Goal: Transaction & Acquisition: Purchase product/service

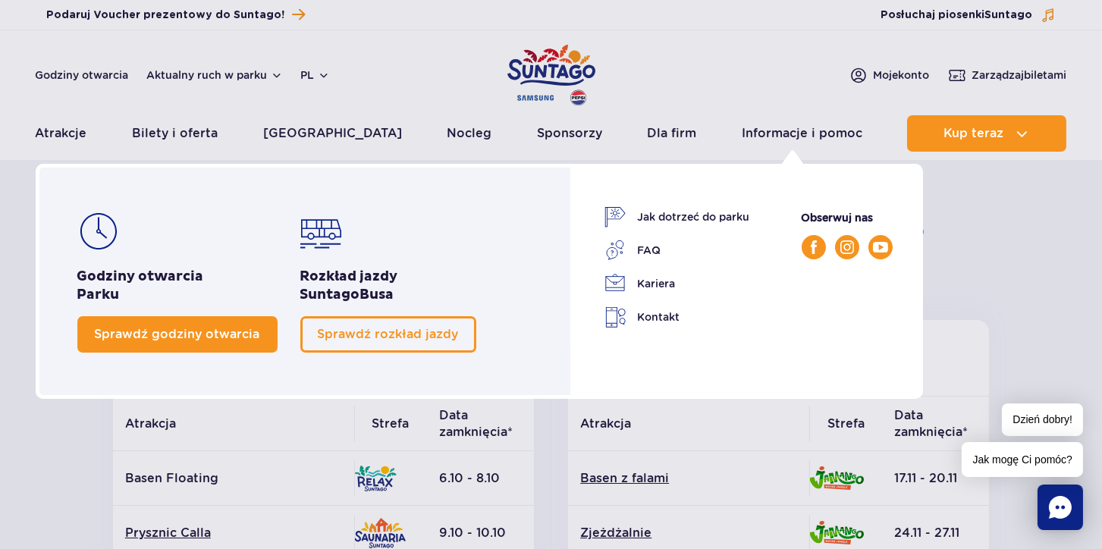
click at [169, 336] on span "Sprawdź godziny otwarcia" at bounding box center [177, 334] width 165 height 14
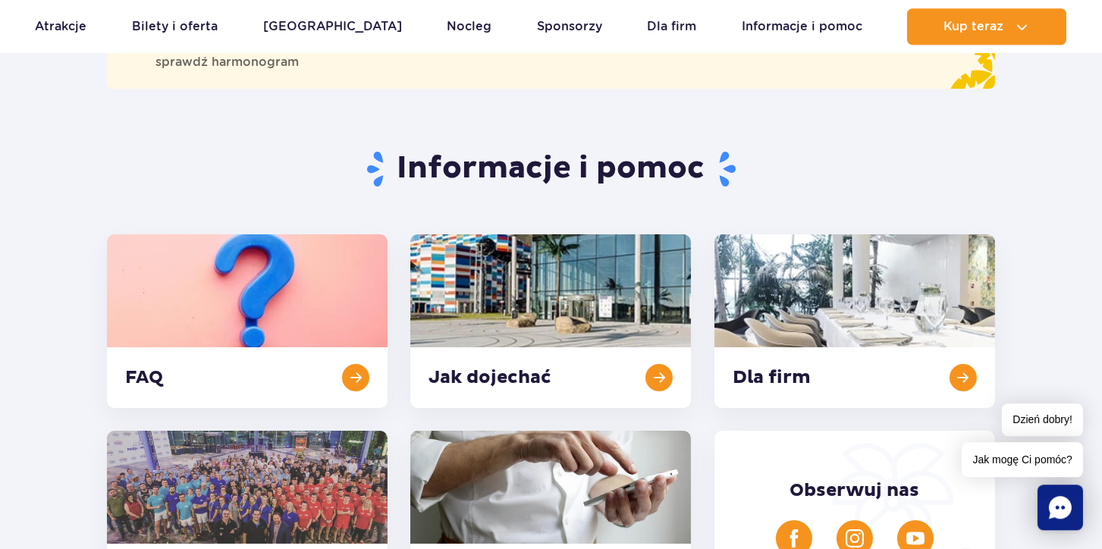
scroll to position [380, 0]
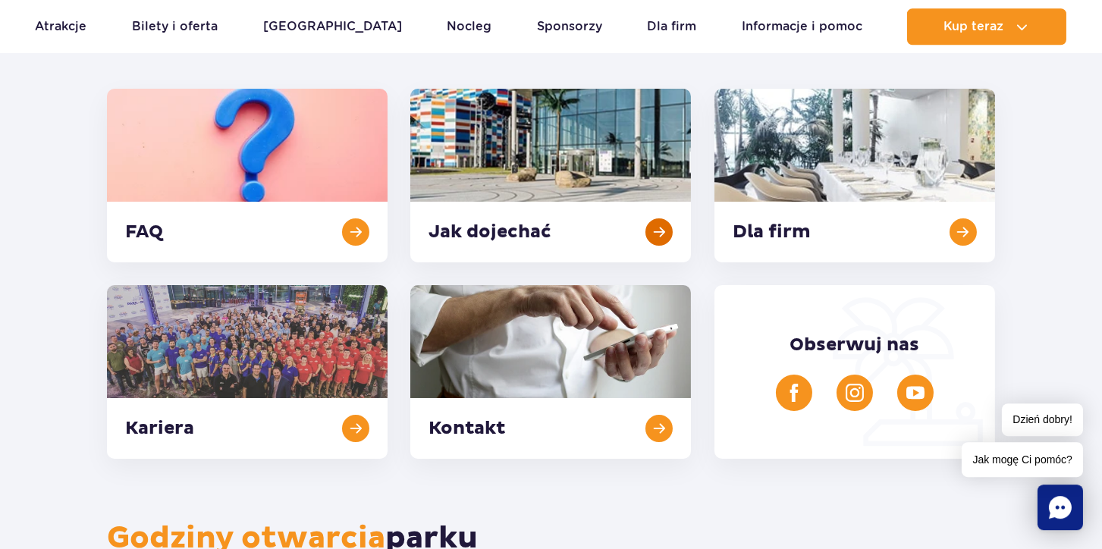
click at [551, 151] on link at bounding box center [550, 176] width 281 height 174
click at [857, 228] on link at bounding box center [854, 176] width 281 height 174
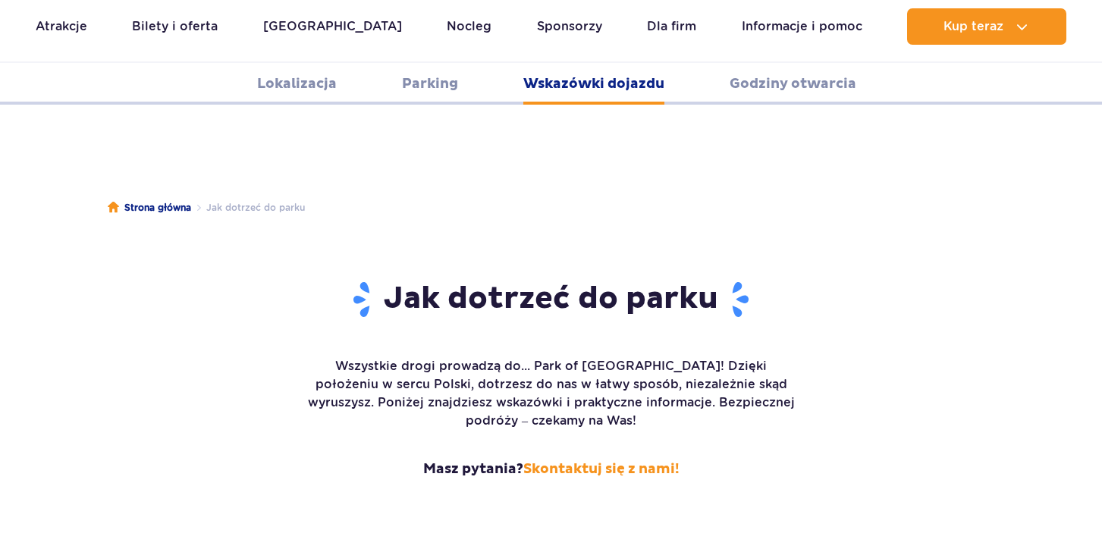
scroll to position [2017, 0]
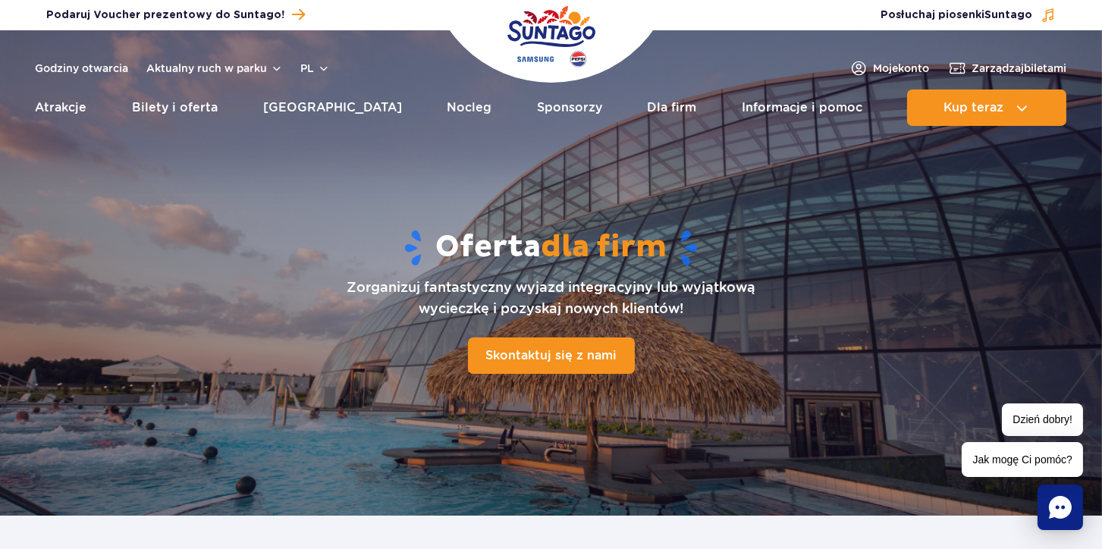
drag, startPoint x: 0, startPoint y: 0, endPoint x: 1043, endPoint y: 135, distance: 1052.1
click at [1043, 135] on section "Oferta dla firm Zorganizuj fantastyczny wyjazd integracyjny lub wyjątkową wycie…" at bounding box center [551, 272] width 1102 height 485
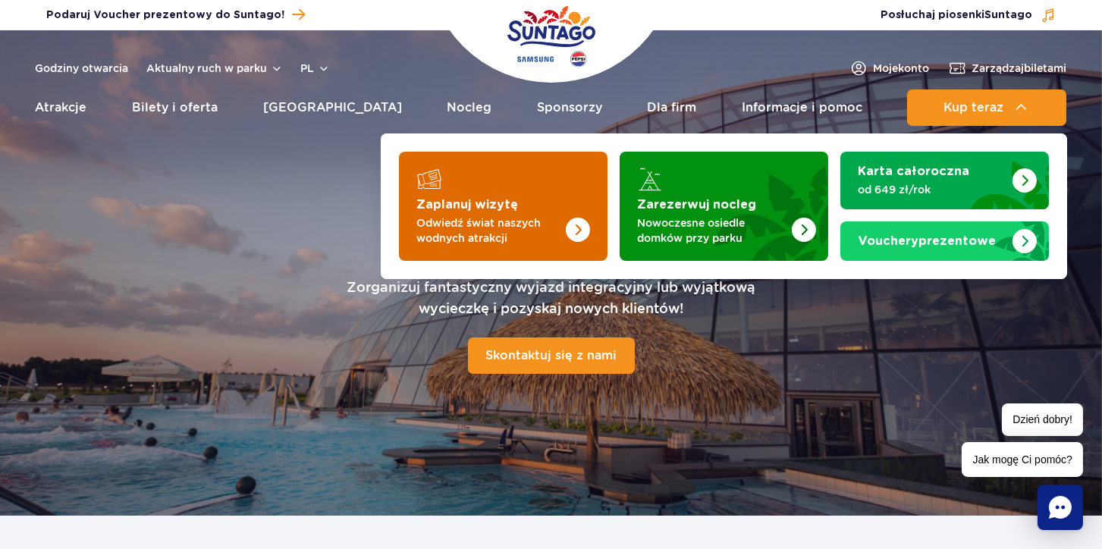
click at [563, 224] on p "Odwiedź świat naszych wodnych atrakcji" at bounding box center [491, 230] width 148 height 30
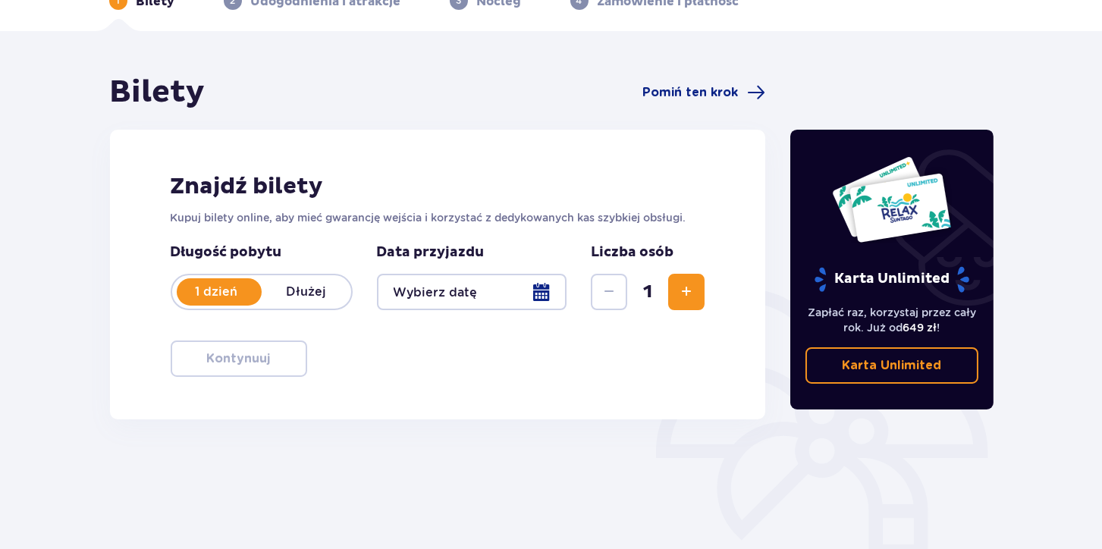
scroll to position [87, 0]
click at [695, 297] on span "Zwiększ" at bounding box center [686, 292] width 18 height 18
click at [515, 301] on div at bounding box center [472, 292] width 190 height 36
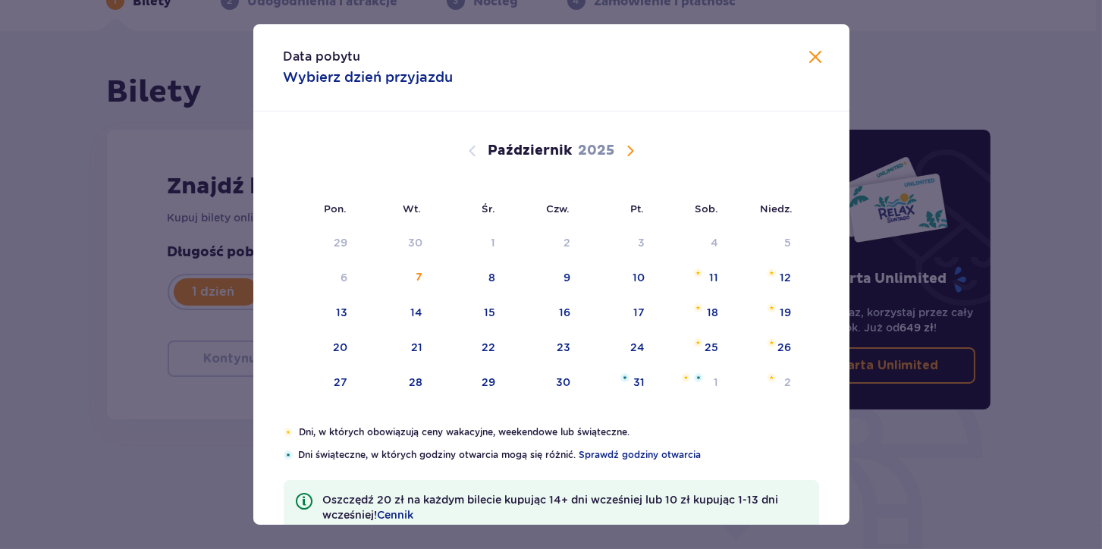
click at [742, 452] on p "Dni świąteczne, w których godziny otwarcia mogą się różnić. Sprawdź godziny otw…" at bounding box center [559, 455] width 520 height 14
click at [344, 318] on div "13" at bounding box center [341, 312] width 11 height 15
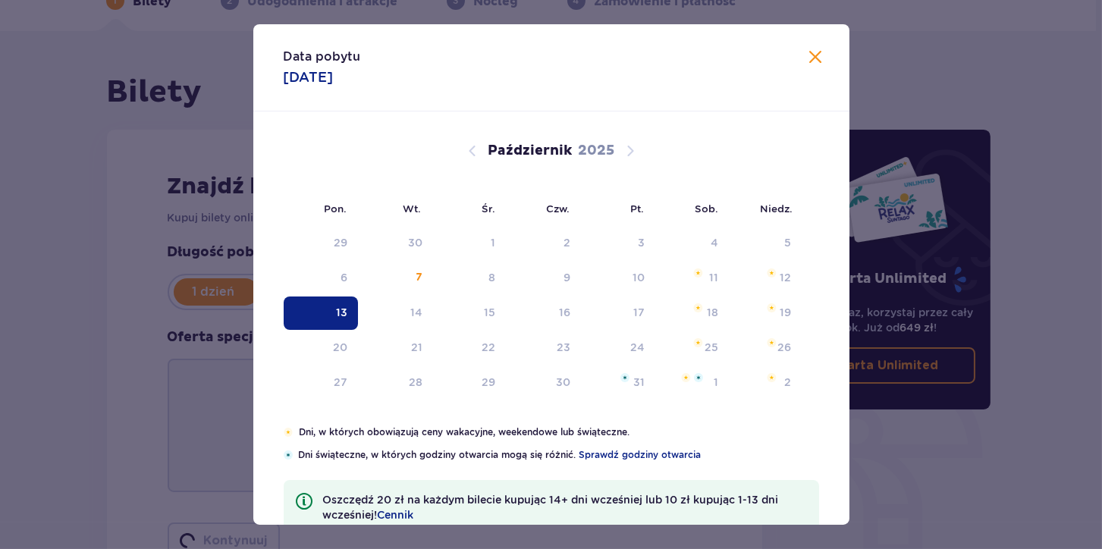
type input "13.10.25"
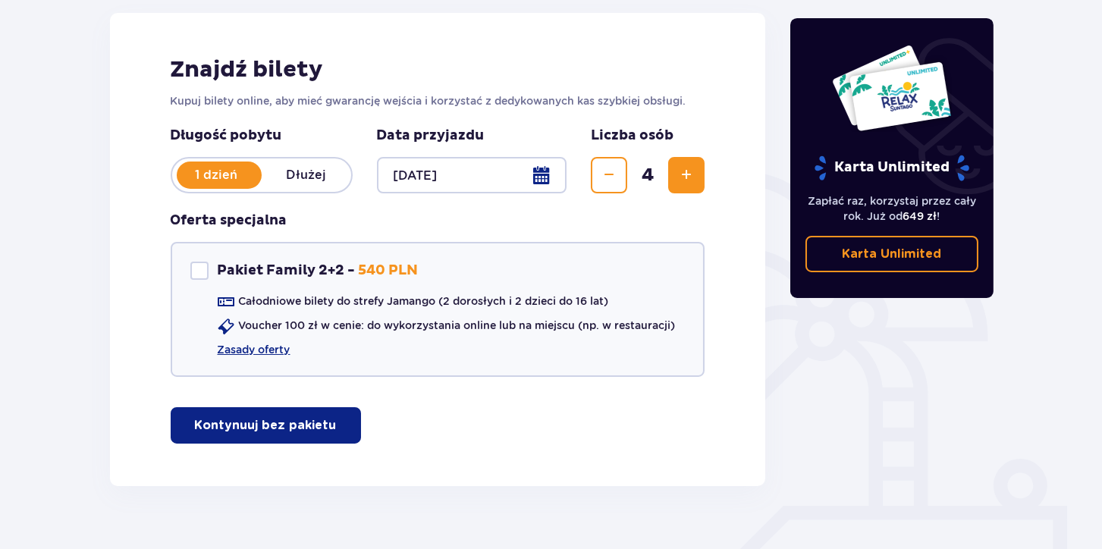
scroll to position [231, 0]
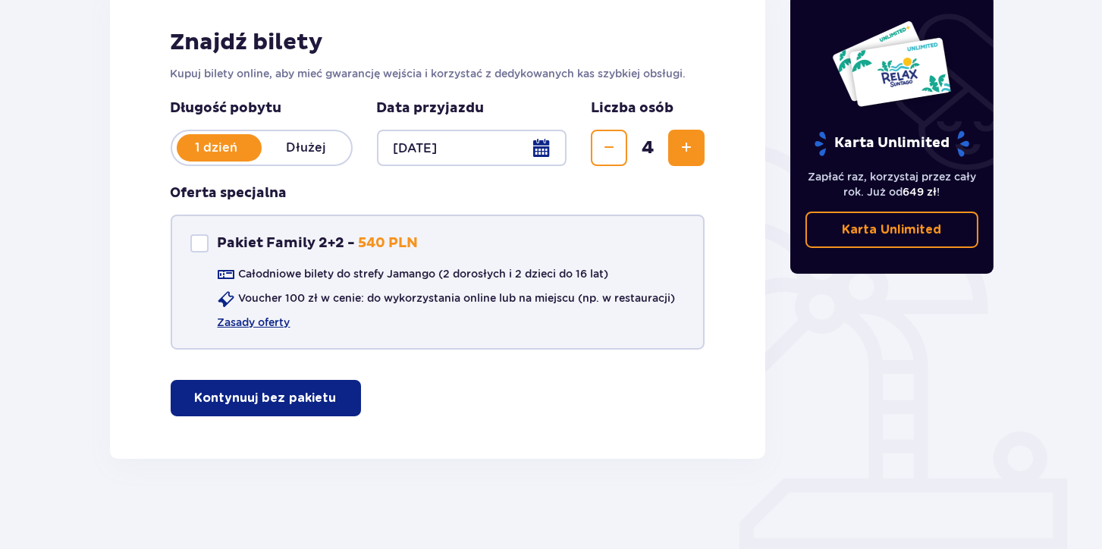
click at [209, 247] on div "Pakiet Family 2+2 Pakiet Family 2+2 - 540 PLN" at bounding box center [304, 243] width 228 height 18
checkbox input "true"
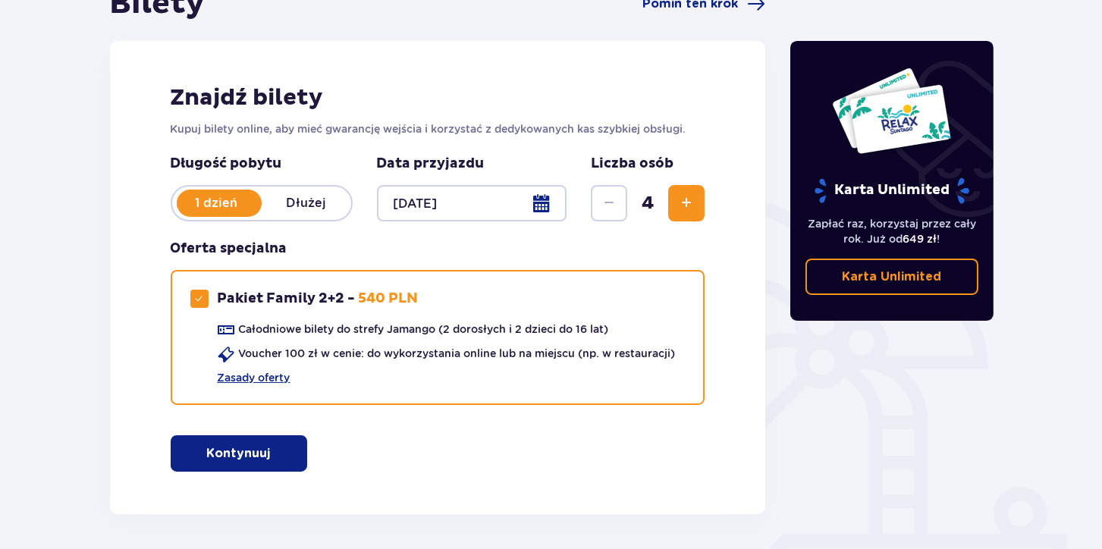
scroll to position [178, 0]
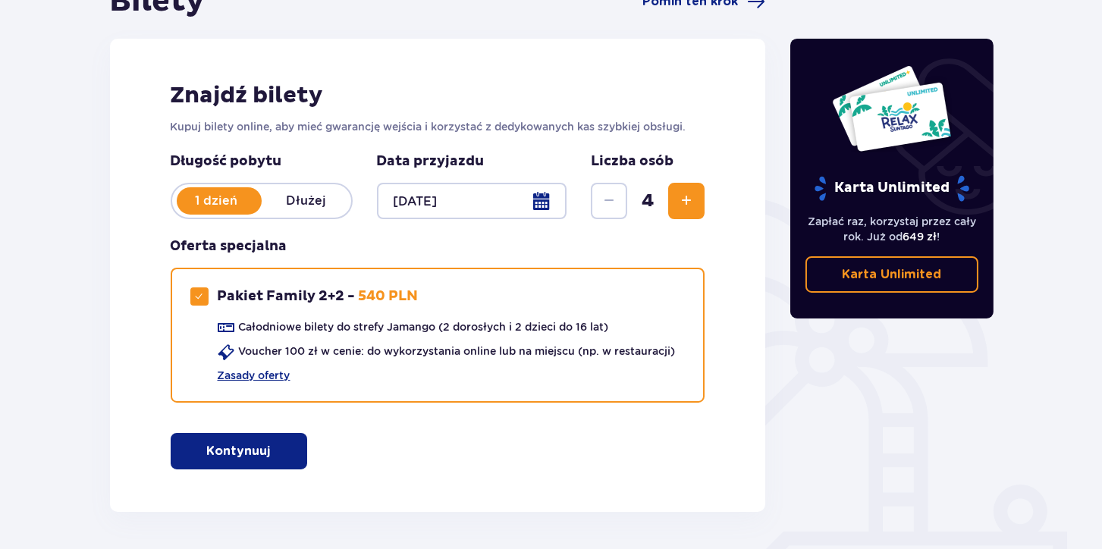
click at [257, 458] on p "Kontynuuj" at bounding box center [239, 451] width 64 height 17
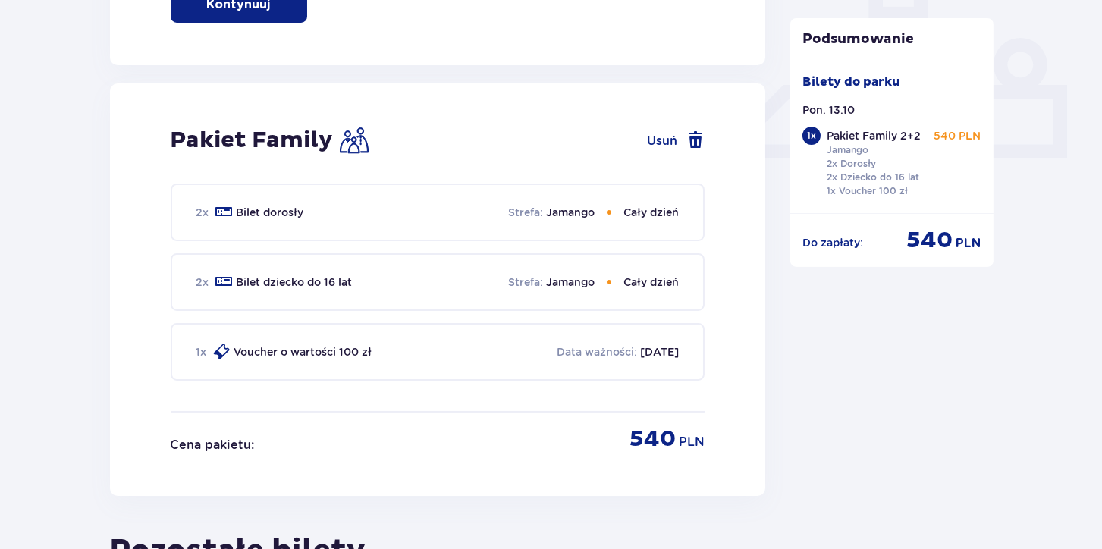
scroll to position [689, 0]
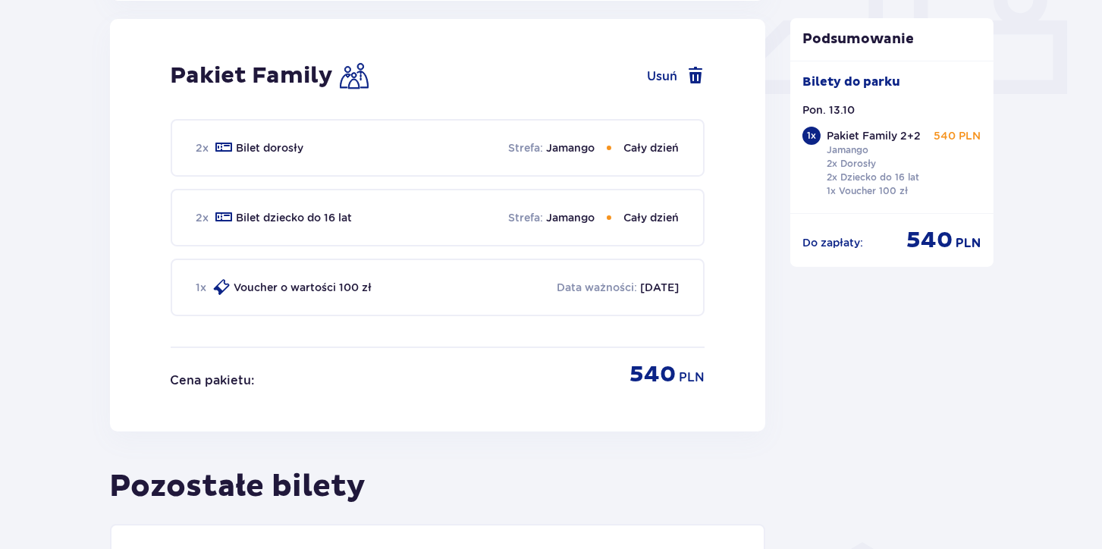
click at [656, 281] on p "07.10.2026" at bounding box center [659, 287] width 39 height 15
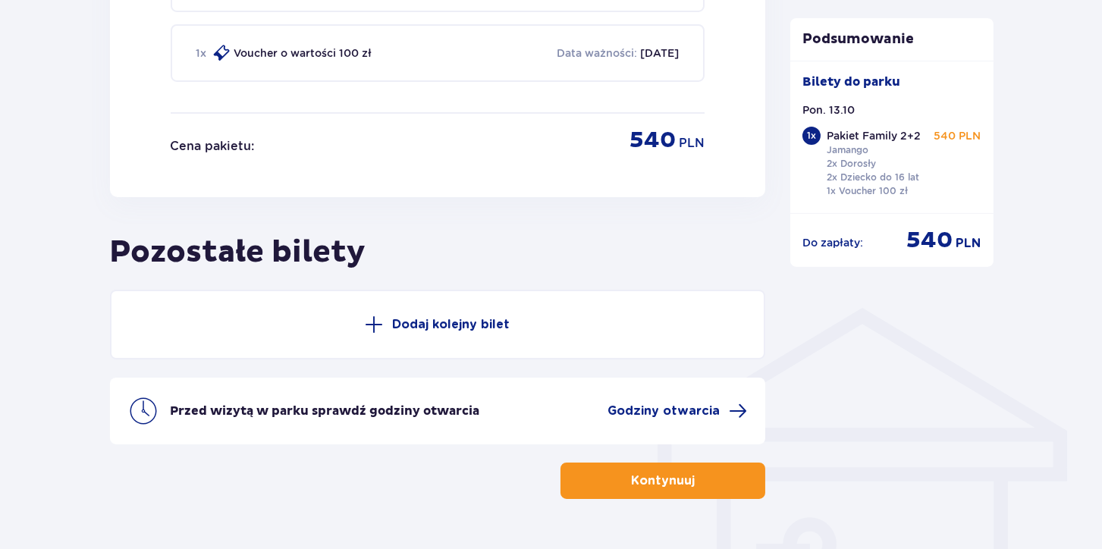
scroll to position [961, 0]
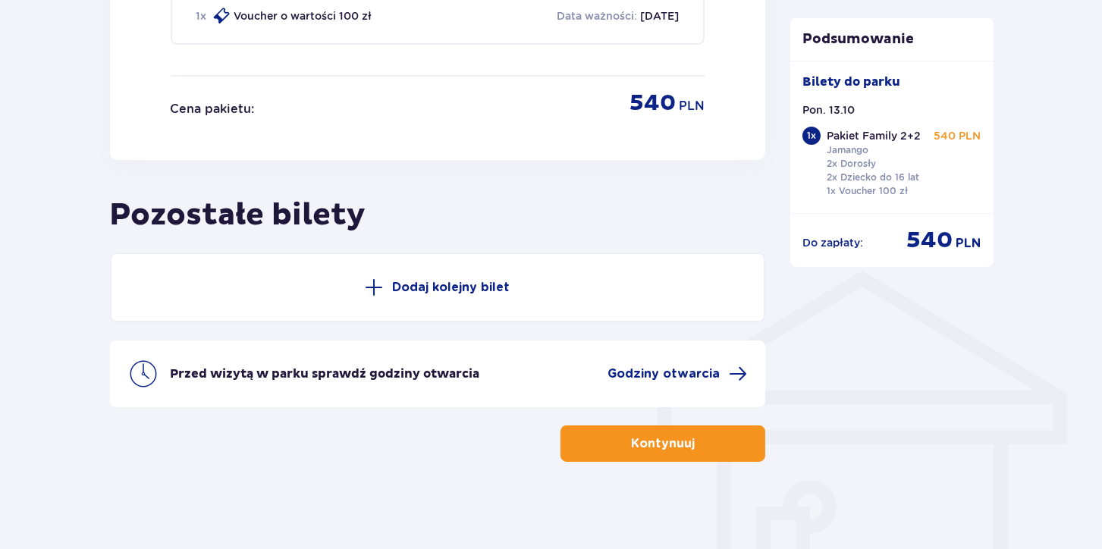
click at [677, 355] on div "Przed wizytą w parku sprawdź godziny otwarcia Godziny otwarcia" at bounding box center [438, 373] width 656 height 67
click at [686, 379] on span "Godziny otwarcia" at bounding box center [677, 374] width 140 height 18
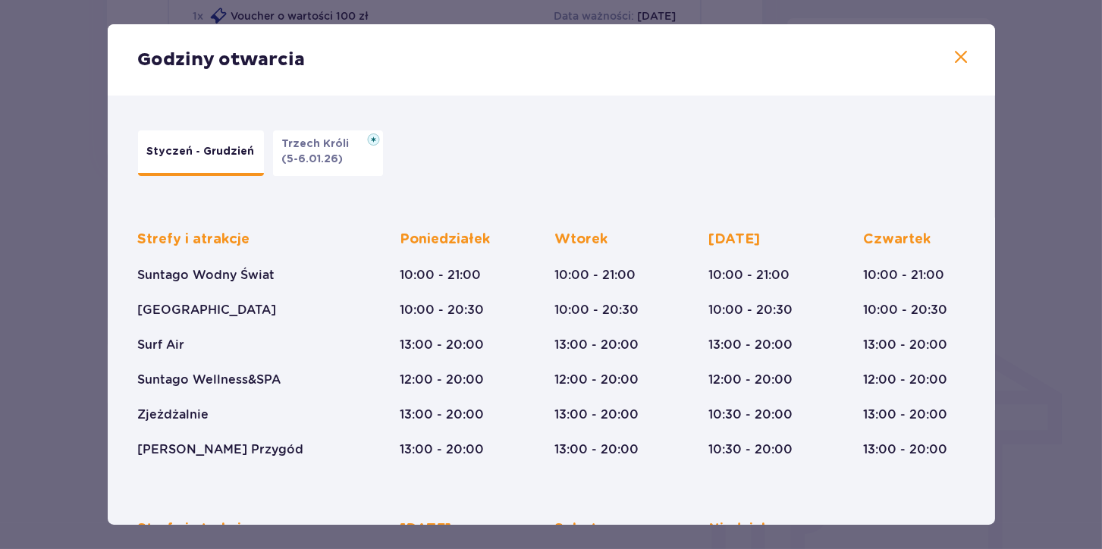
click at [955, 49] on span at bounding box center [961, 58] width 18 height 18
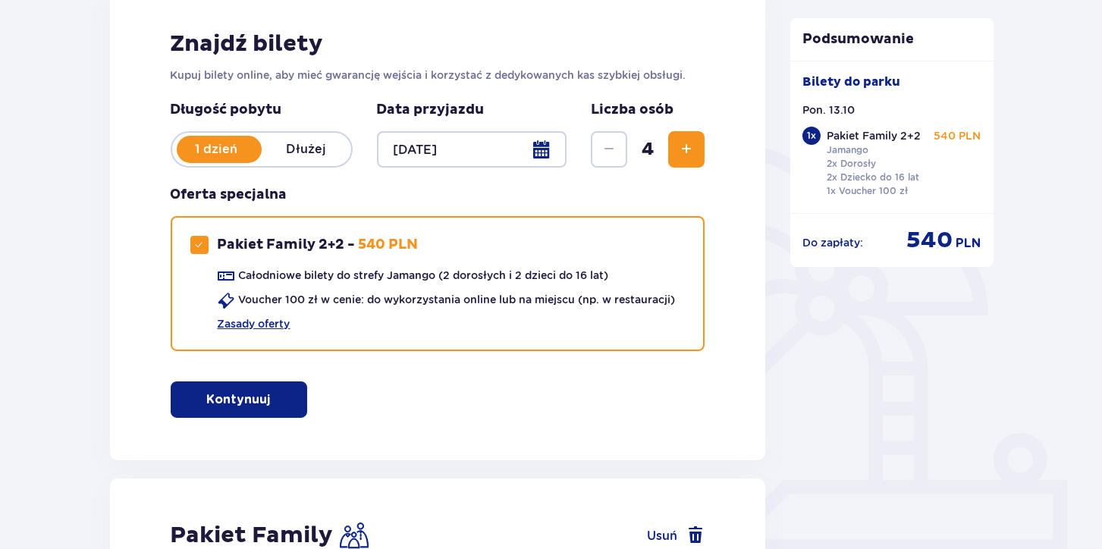
scroll to position [238, 0]
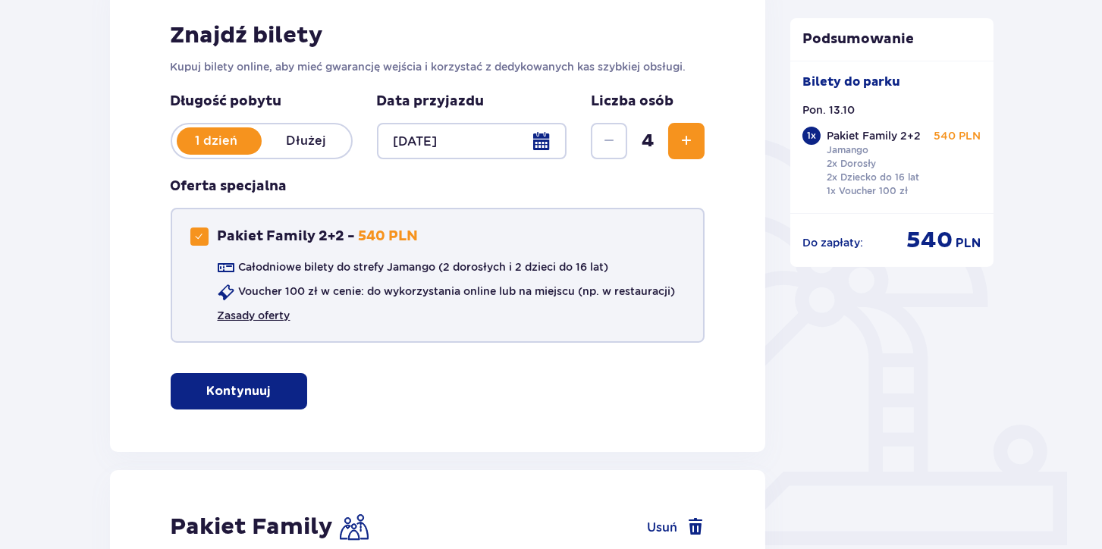
click at [244, 316] on link "Zasady oferty" at bounding box center [254, 315] width 73 height 15
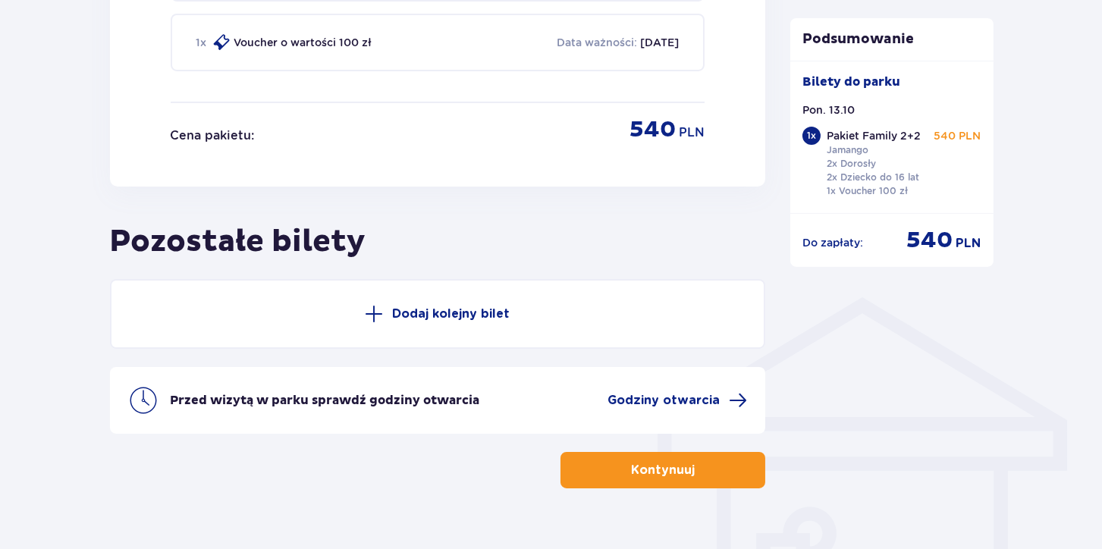
scroll to position [961, 0]
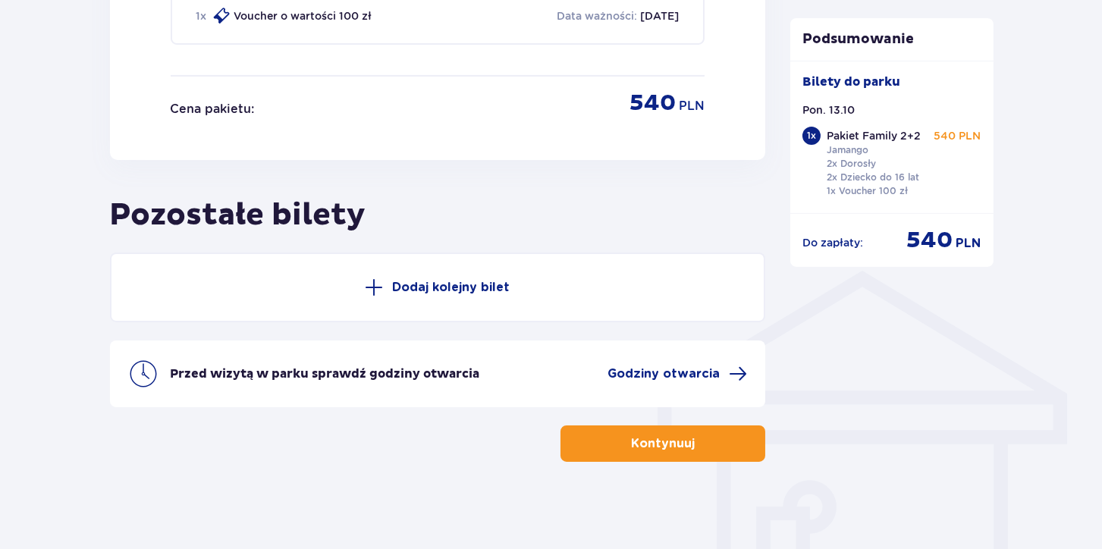
click at [676, 427] on button "Kontynuuj" at bounding box center [662, 443] width 205 height 36
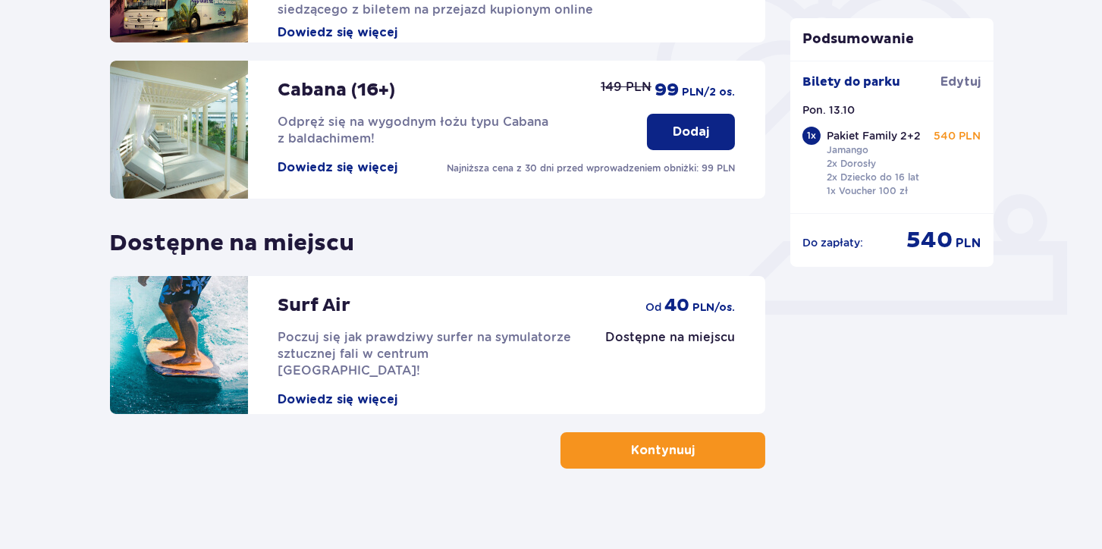
scroll to position [479, 0]
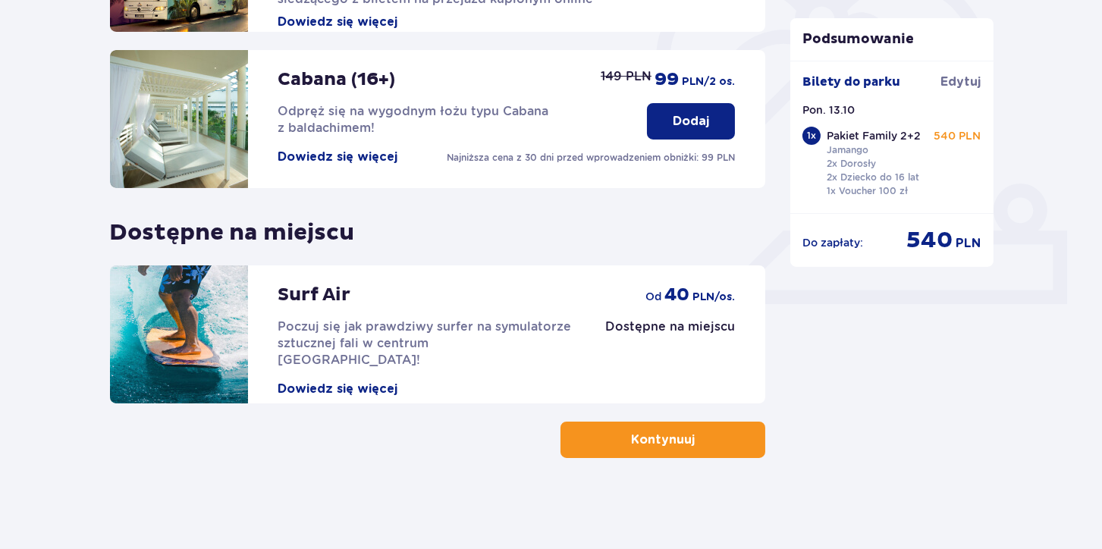
click at [680, 431] on button "Kontynuuj" at bounding box center [662, 440] width 205 height 36
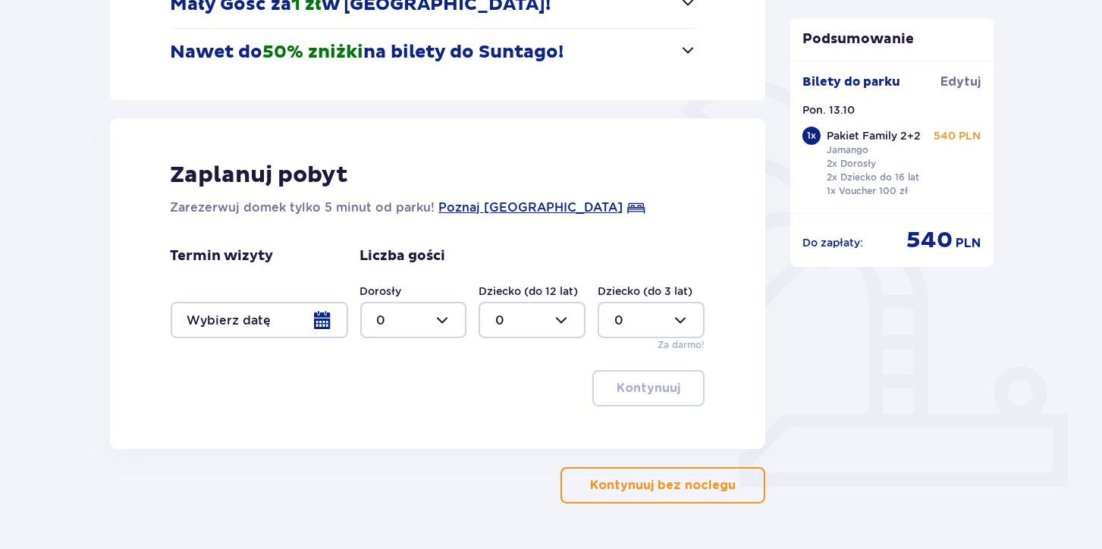
scroll to position [308, 0]
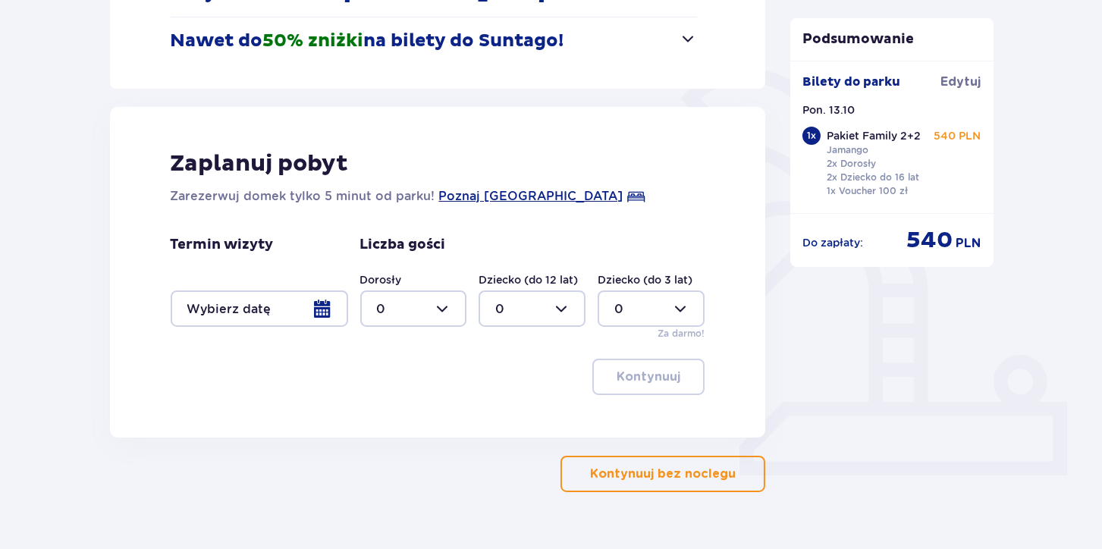
click at [725, 485] on button "Kontynuuj bez noclegu" at bounding box center [662, 474] width 205 height 36
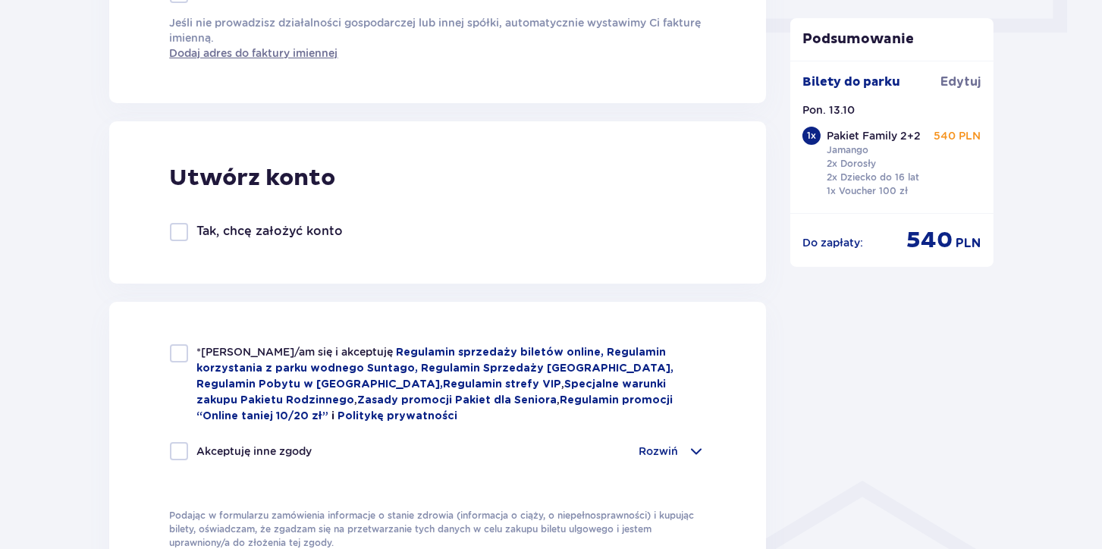
scroll to position [770, 0]
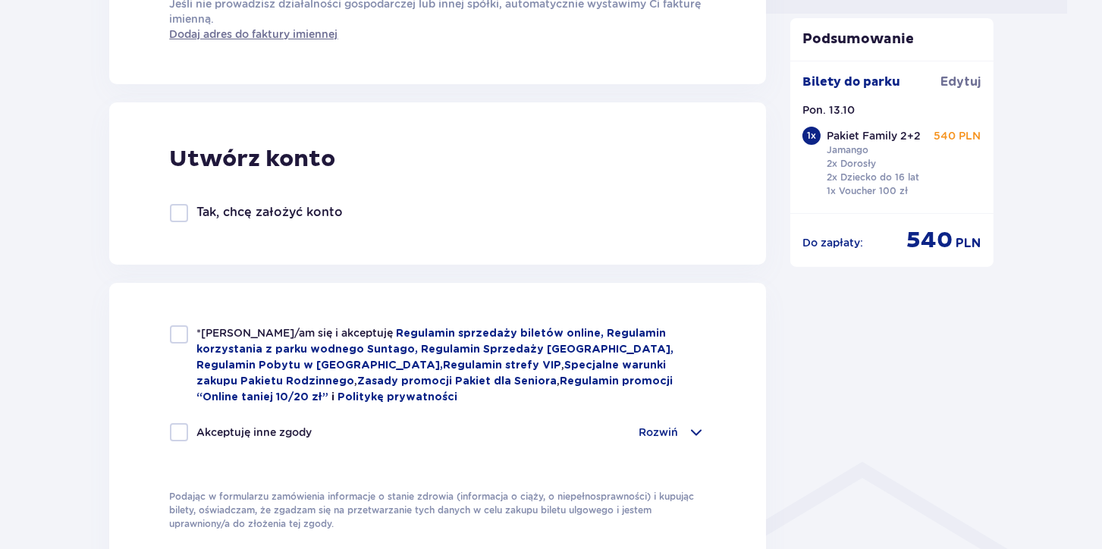
click at [182, 339] on div at bounding box center [179, 334] width 18 height 18
checkbox input "true"
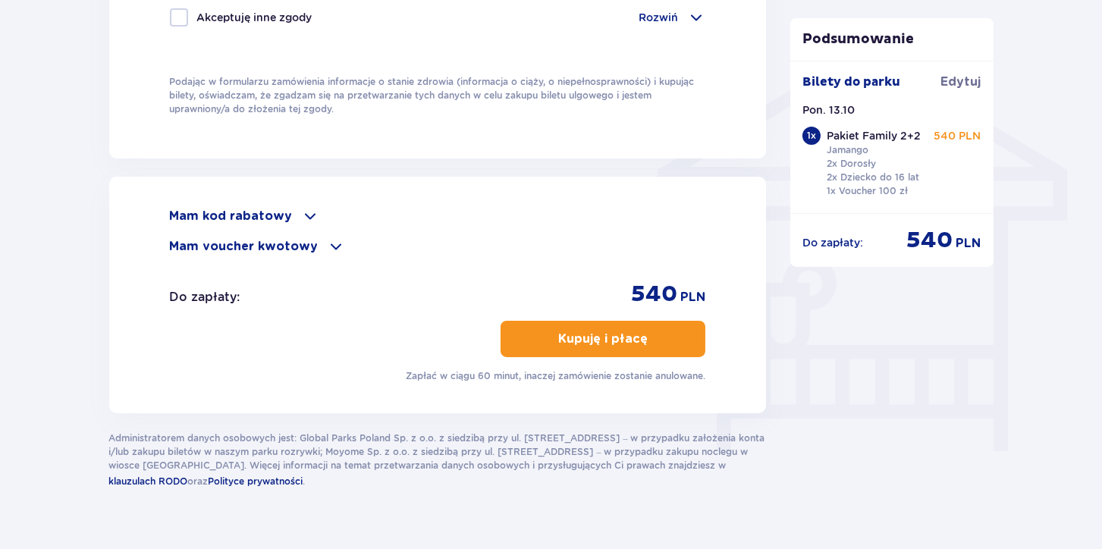
scroll to position [1192, 0]
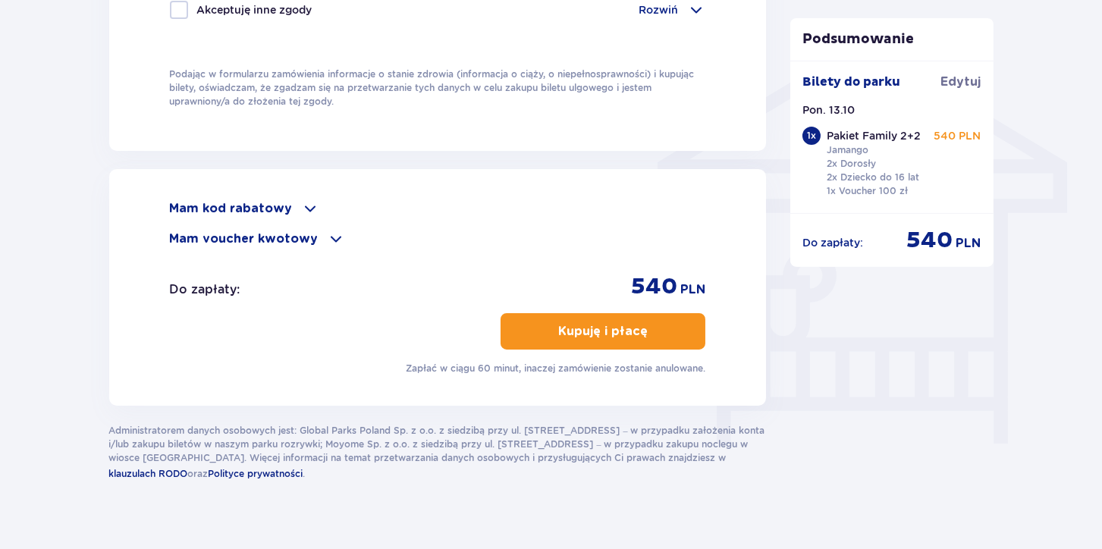
click at [328, 231] on span at bounding box center [337, 239] width 18 height 18
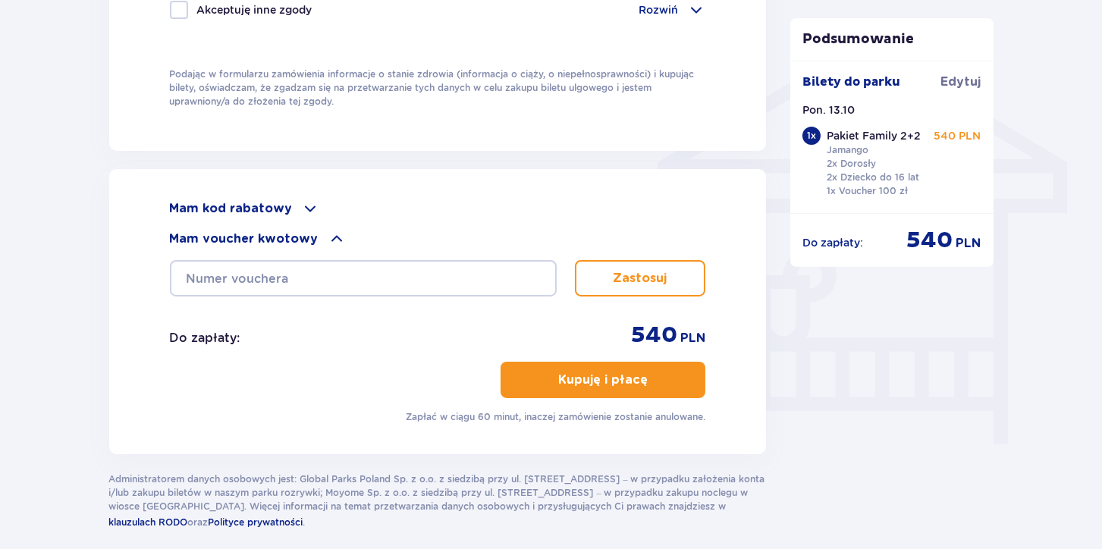
click at [328, 231] on span at bounding box center [337, 239] width 18 height 18
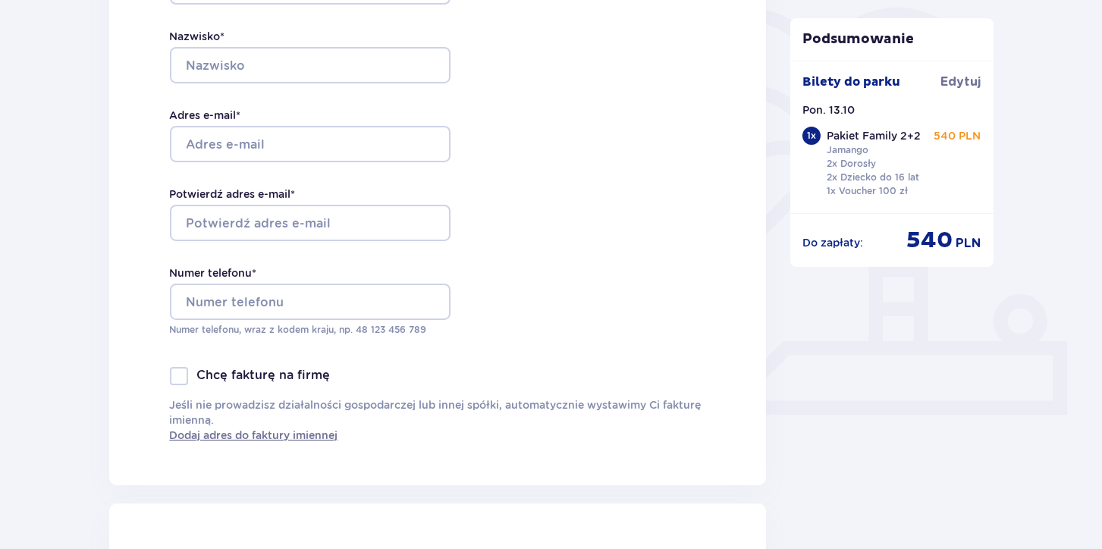
scroll to position [0, 0]
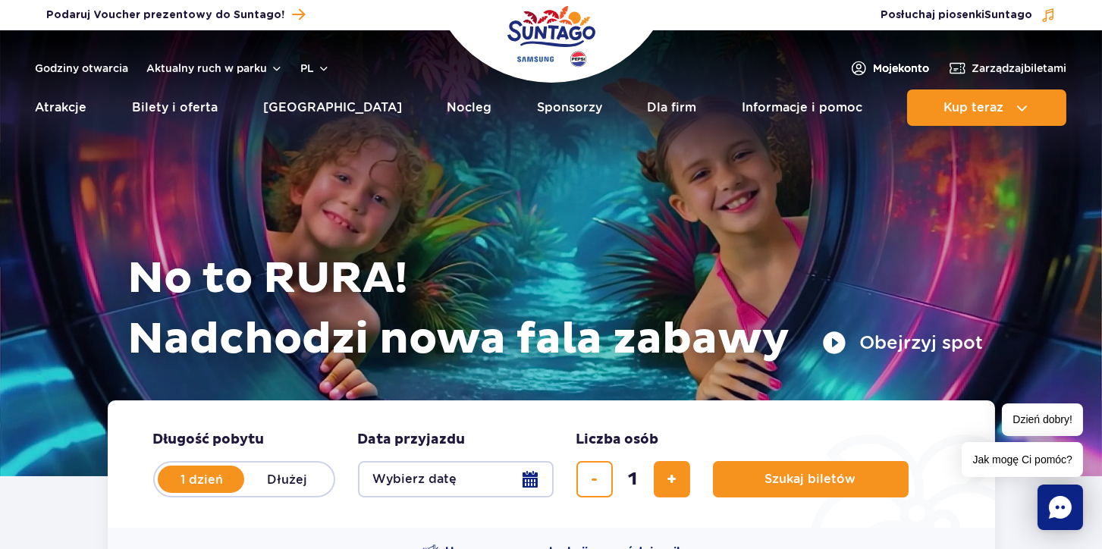
click at [896, 67] on span "Moje konto" at bounding box center [902, 68] width 56 height 15
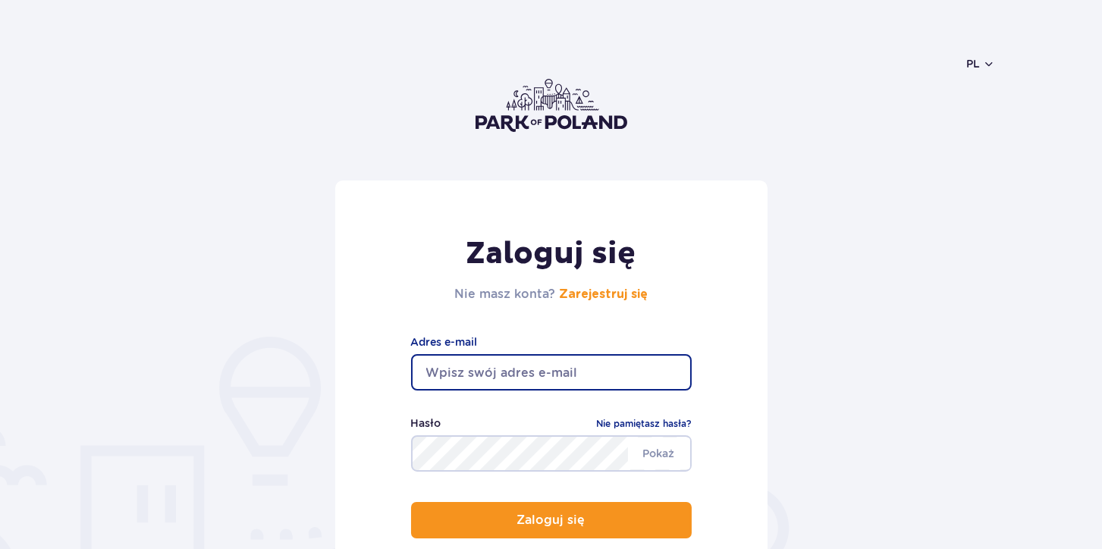
click at [564, 368] on input "email" at bounding box center [551, 372] width 281 height 36
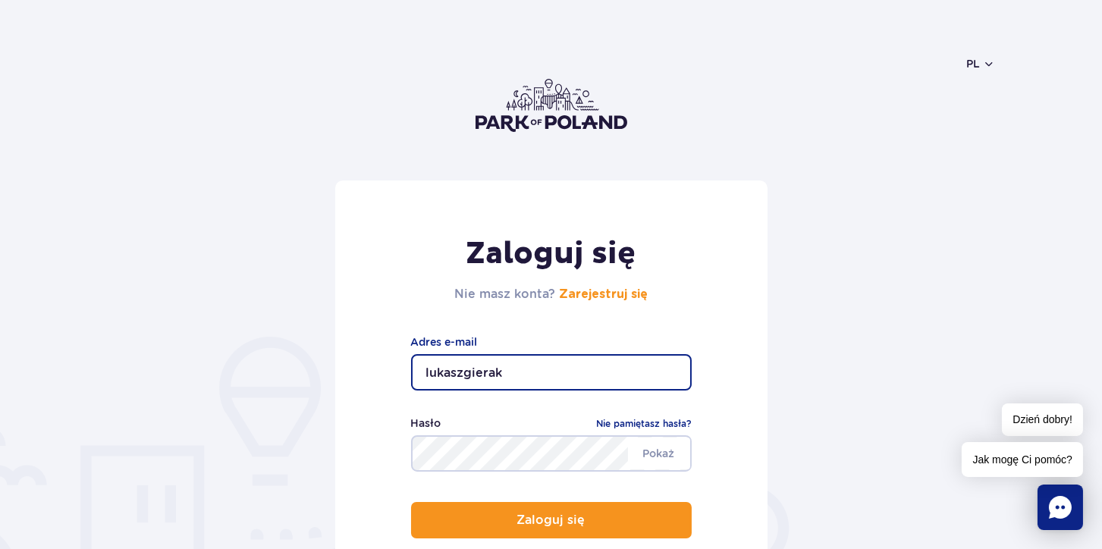
click at [411, 502] on button "Zaloguj się" at bounding box center [551, 520] width 281 height 36
click at [632, 360] on input "lukaszgierak2o2.pl" at bounding box center [551, 372] width 281 height 36
type input "[EMAIL_ADDRESS][DOMAIN_NAME]"
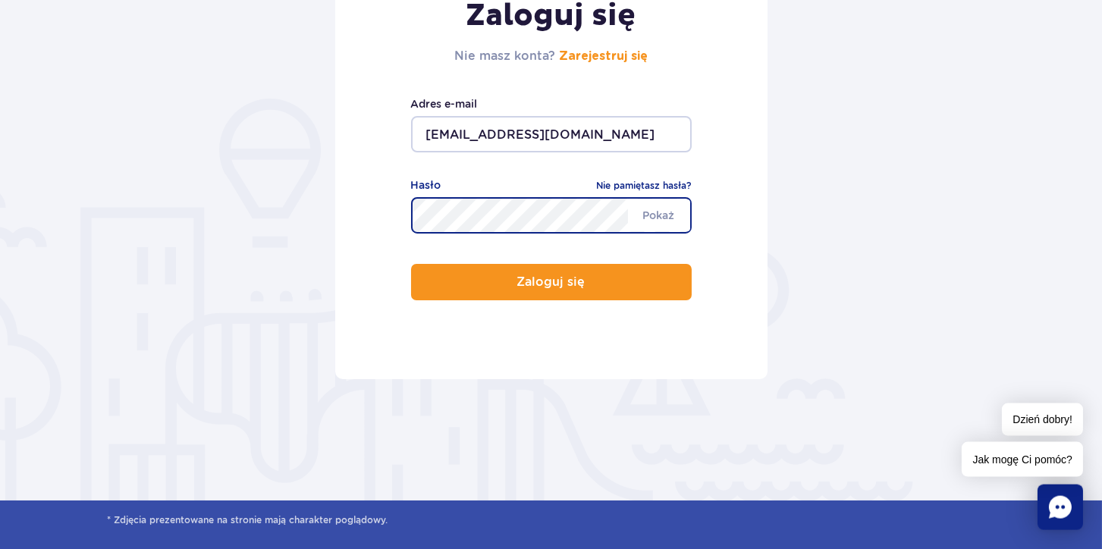
scroll to position [235, 0]
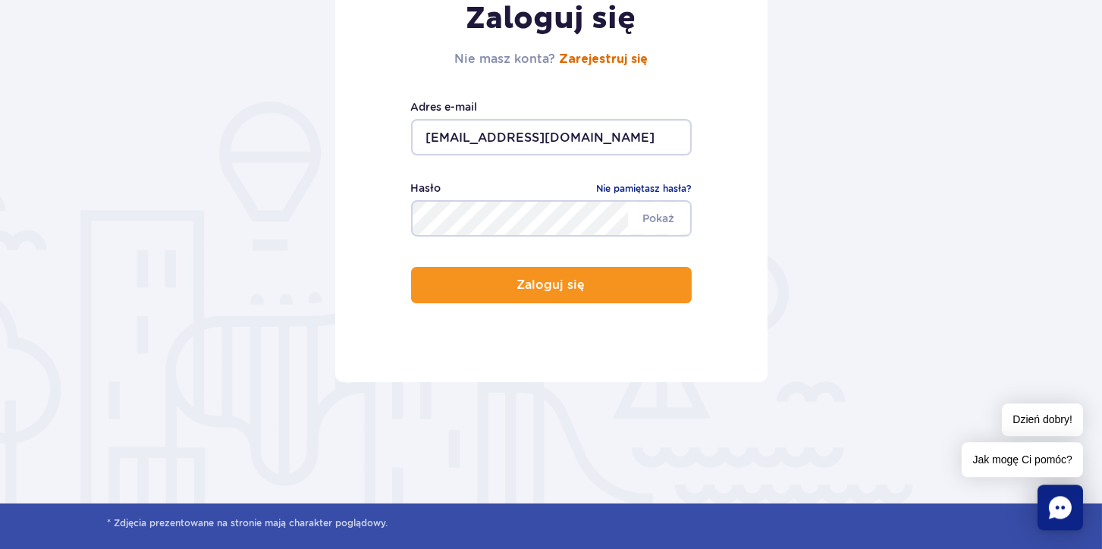
click at [601, 56] on link "Zarejestruj się" at bounding box center [603, 59] width 89 height 12
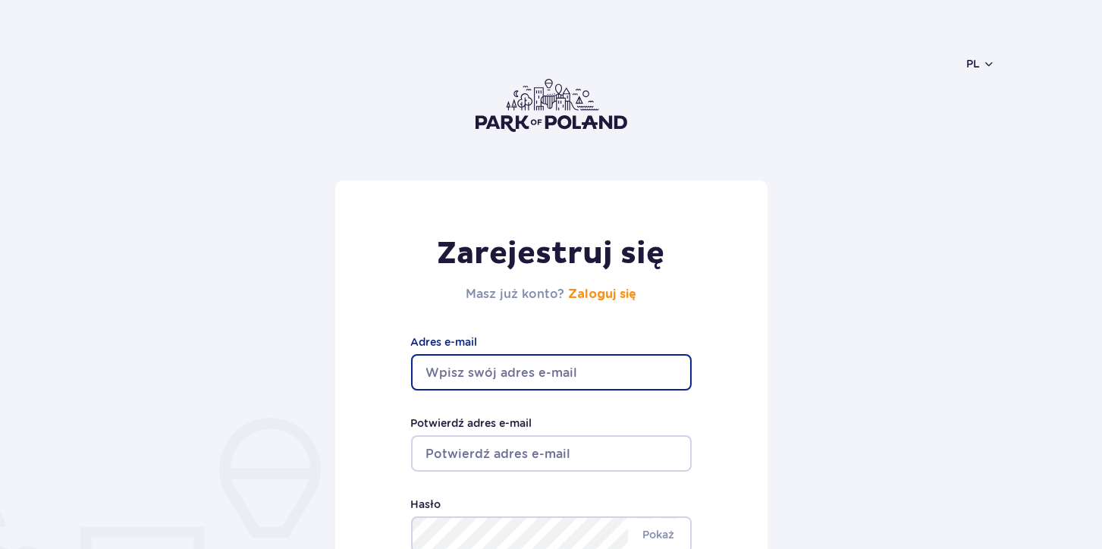
click at [527, 366] on input "Adres e-mail" at bounding box center [551, 372] width 281 height 36
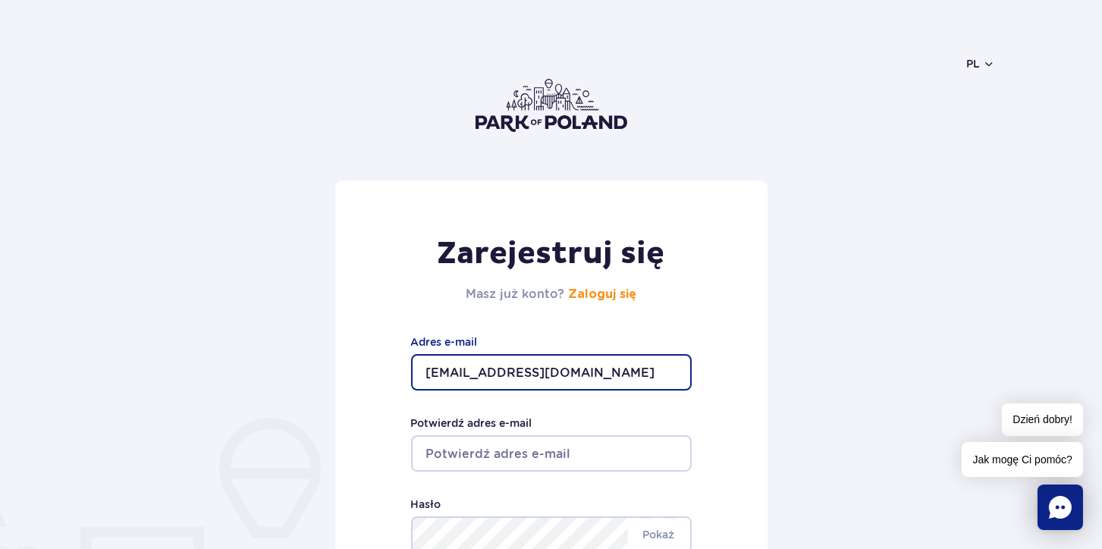
type input "[EMAIL_ADDRESS][DOMAIN_NAME]"
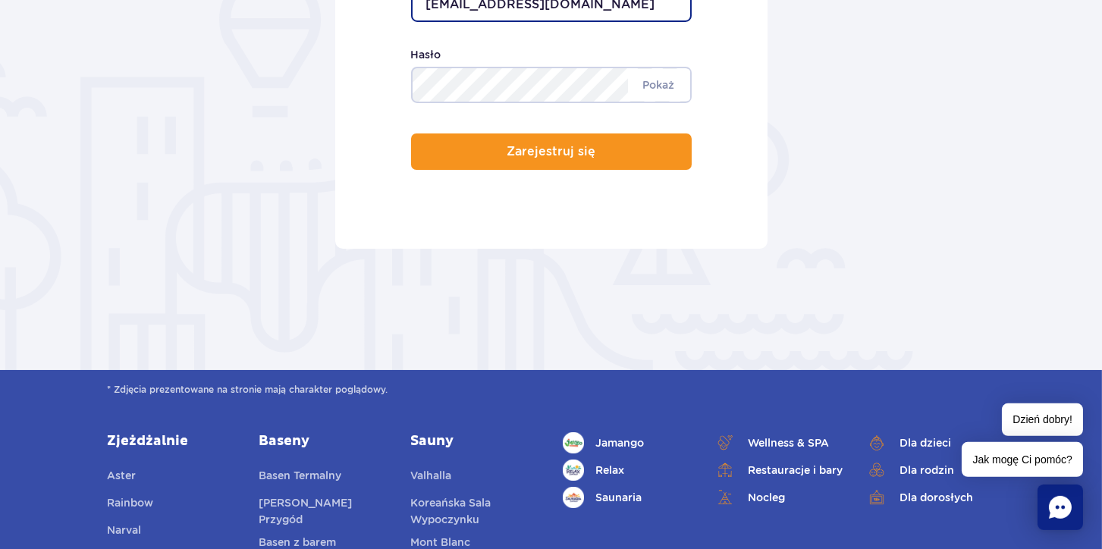
scroll to position [522, 0]
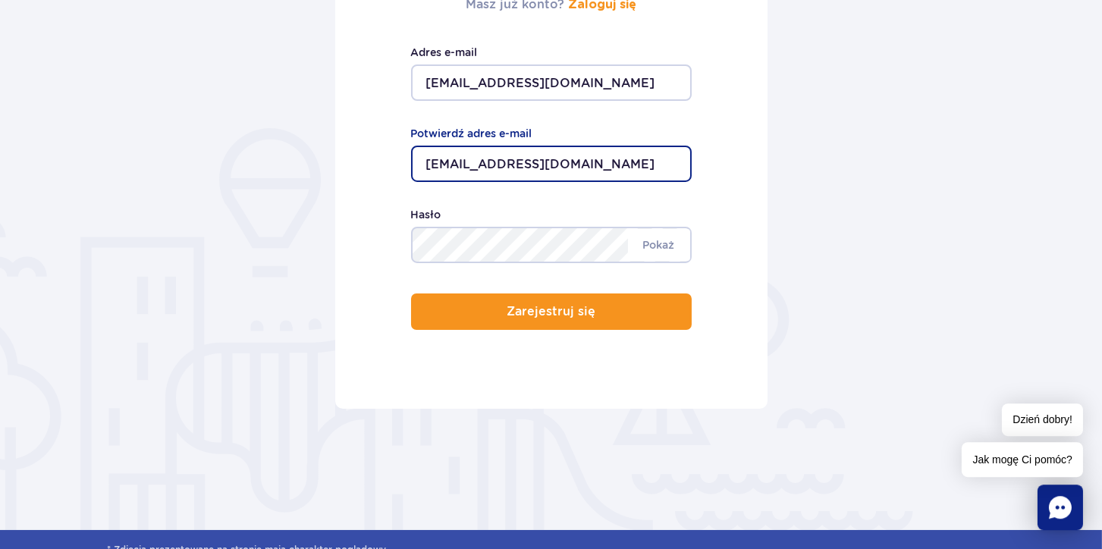
type input "[EMAIL_ADDRESS][DOMAIN_NAME]"
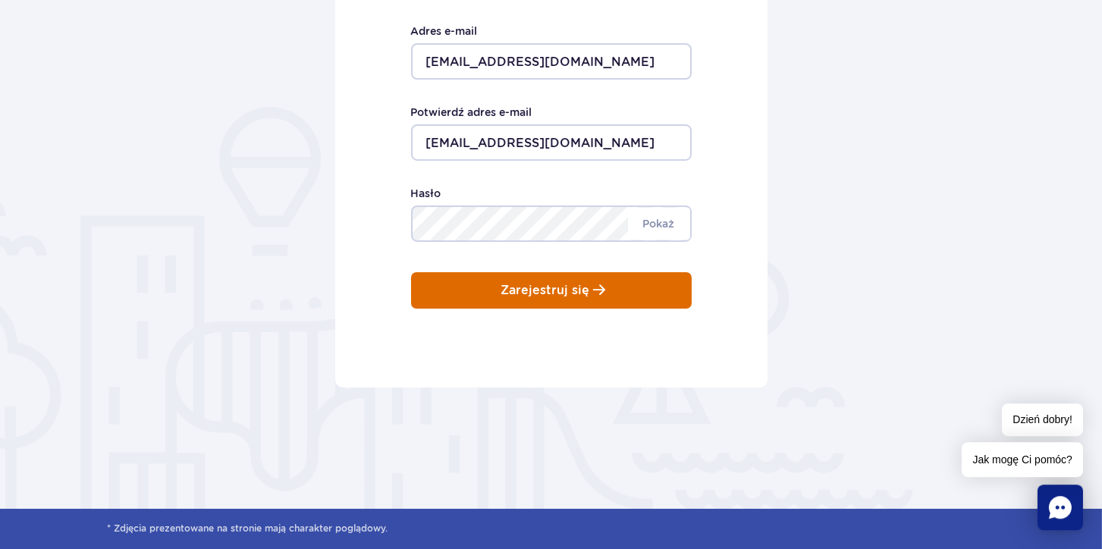
scroll to position [290, 0]
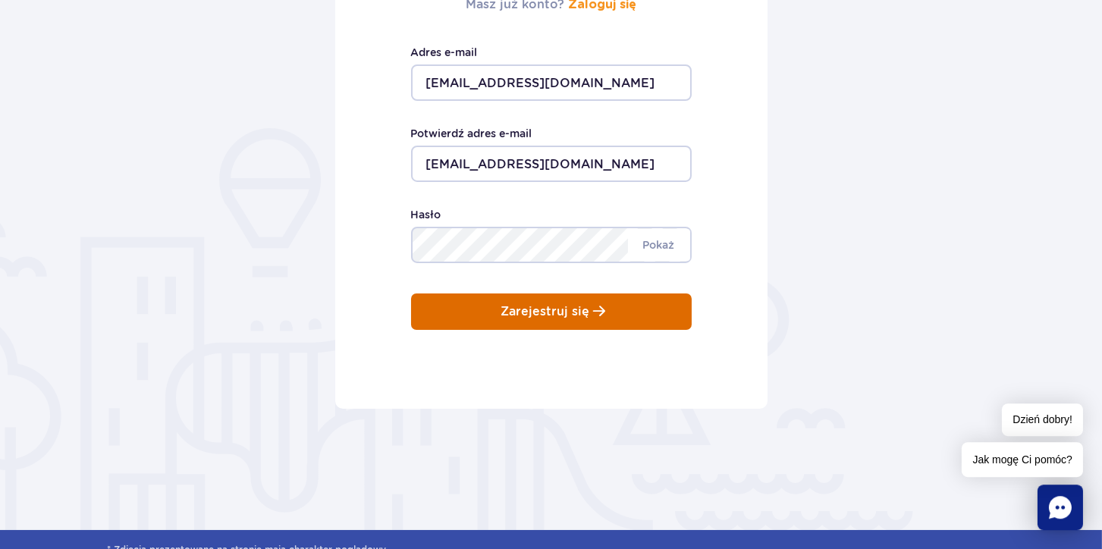
click at [560, 306] on p "Zarejestruj się" at bounding box center [544, 312] width 89 height 14
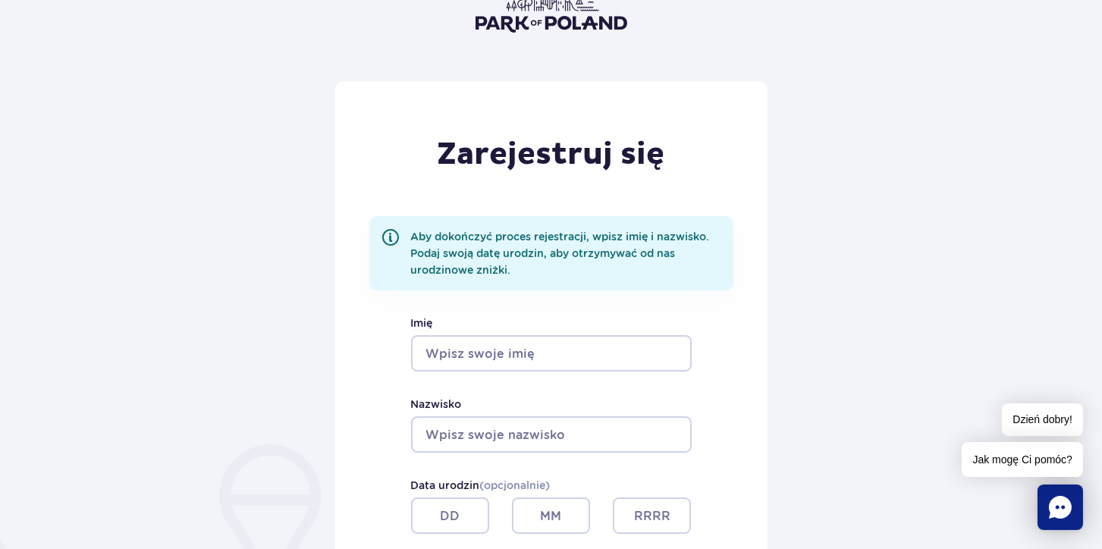
scroll to position [104, 0]
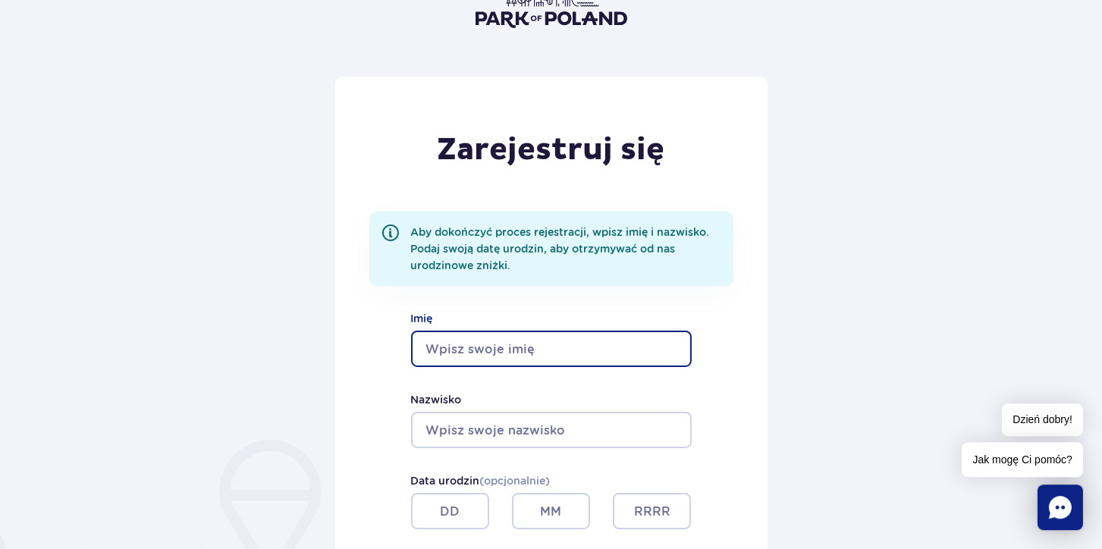
click at [479, 340] on input "Imię" at bounding box center [551, 349] width 281 height 36
type input "[PERSON_NAME]"
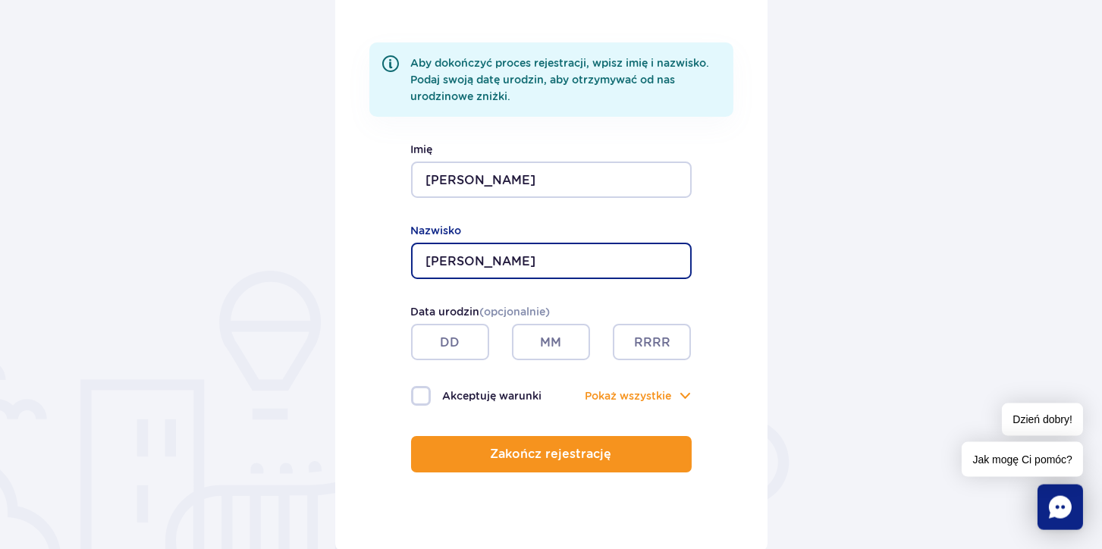
scroll to position [297, 0]
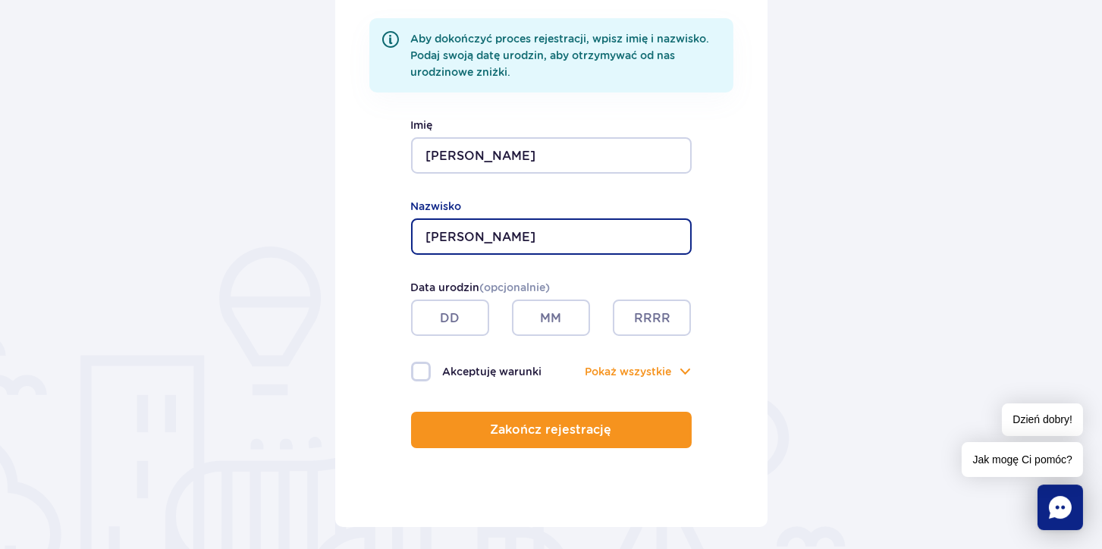
type input "[PERSON_NAME]"
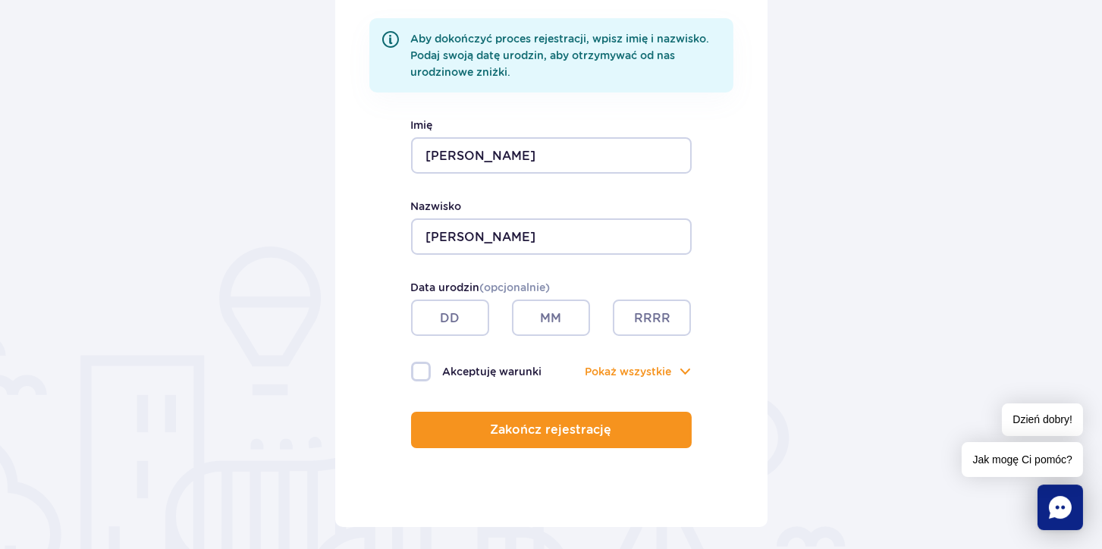
click at [494, 355] on div "Akceptuję warunki Pokaż Pokaż wszystkie Akceptuję politykę prywatności Akceptuj…" at bounding box center [551, 358] width 281 height 45
click at [488, 369] on label "Akceptuję warunki" at bounding box center [481, 372] width 140 height 20
click at [428, 365] on input "Akceptuję warunki" at bounding box center [419, 363] width 17 height 3
checkbox input "true"
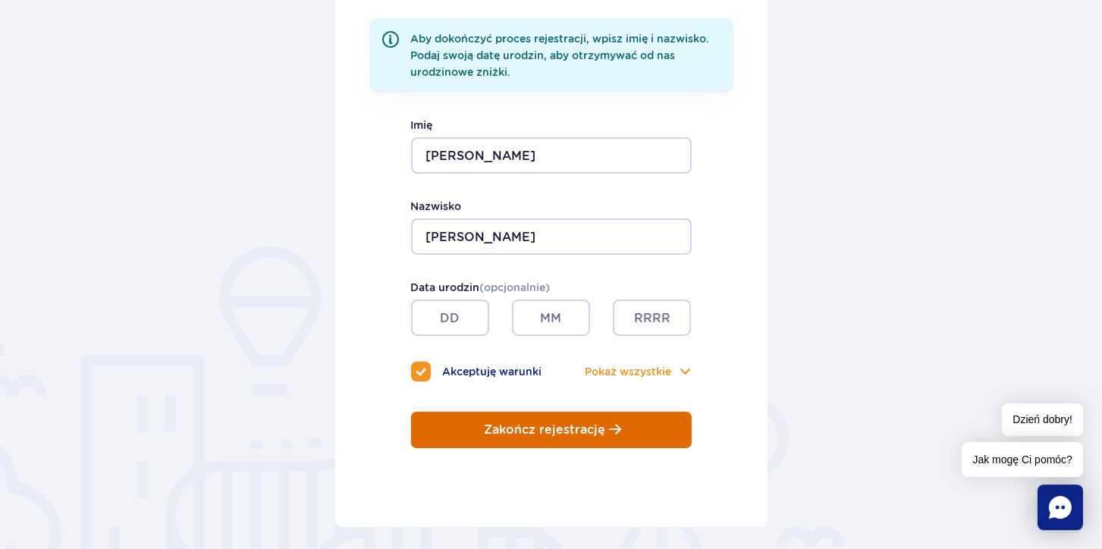
click at [506, 416] on button "Zakończ rejestrację" at bounding box center [551, 430] width 281 height 36
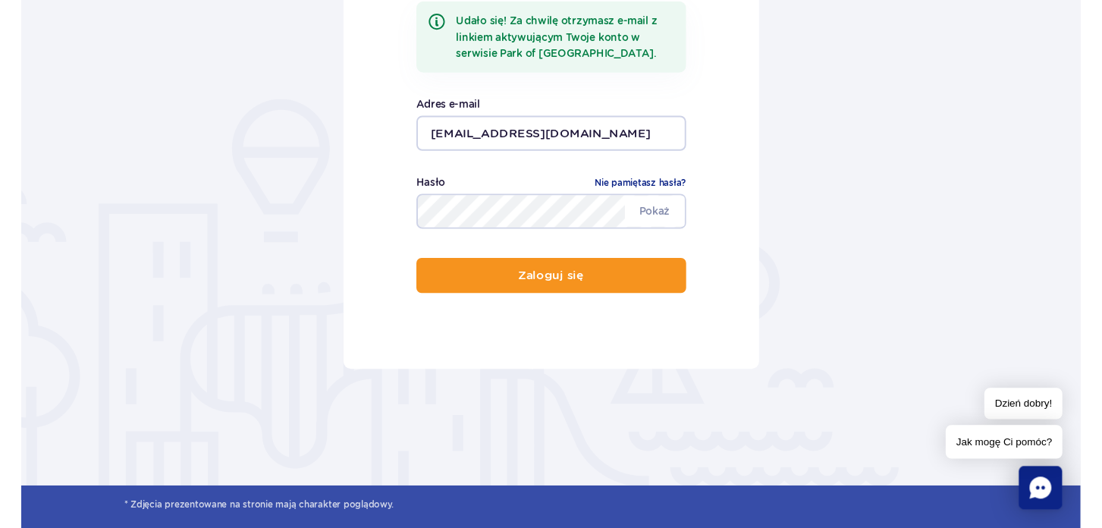
scroll to position [348, 0]
